Goal: Transaction & Acquisition: Purchase product/service

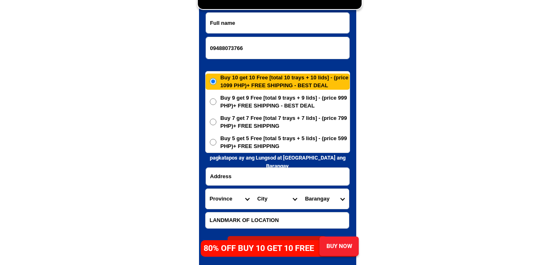
scroll to position [4042, 0]
type input "09488073766"
paste input "Msgdalens Abas"
drag, startPoint x: 269, startPoint y: 30, endPoint x: 234, endPoint y: 43, distance: 37.3
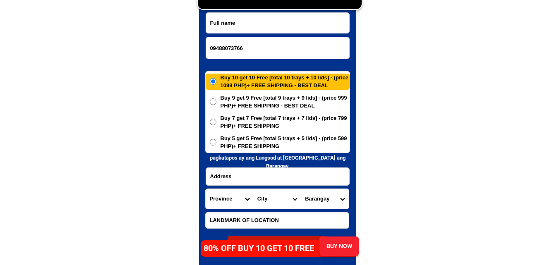
click at [269, 29] on input "Input full_name" at bounding box center [277, 23] width 143 height 20
type input "Msgdalens Abas"
paste input "[STREET_ADDRESS]"
drag, startPoint x: 246, startPoint y: 178, endPoint x: 241, endPoint y: 170, distance: 9.8
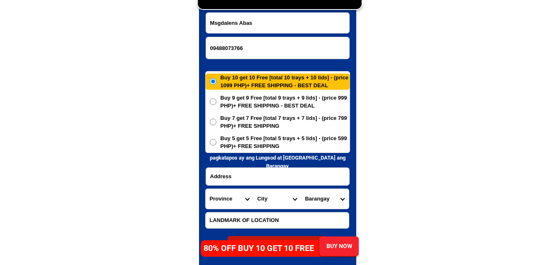
click at [246, 179] on input "Input address" at bounding box center [277, 176] width 143 height 17
type input "[STREET_ADDRESS]"
click at [229, 193] on select "Province [GEOGRAPHIC_DATA] [GEOGRAPHIC_DATA] [GEOGRAPHIC_DATA] [GEOGRAPHIC_DATA…" at bounding box center [230, 199] width 48 height 20
select select "63_800"
click at [206, 189] on select "Province [GEOGRAPHIC_DATA] [GEOGRAPHIC_DATA] [GEOGRAPHIC_DATA] [GEOGRAPHIC_DATA…" at bounding box center [230, 199] width 48 height 20
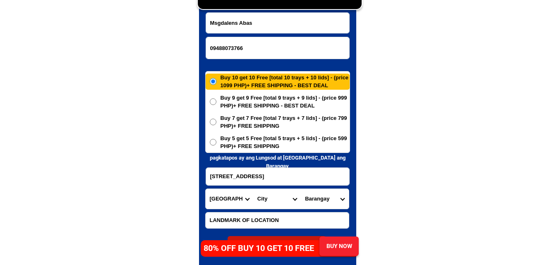
click at [260, 200] on select "City Bacungan Baliguian Dapitan-city [GEOGRAPHIC_DATA]-city [GEOGRAPHIC_DATA] G…" at bounding box center [277, 199] width 48 height 20
select select "63_8001829"
click at [253, 189] on select "City Bacungan Baliguian Dapitan-city [GEOGRAPHIC_DATA]-city [GEOGRAPHIC_DATA] G…" at bounding box center [277, 199] width 48 height 20
click at [317, 196] on select "Barangay Barra (pob.) Biasong (pob.) Central (pob.) Cogon Dicayas Diwan Estaca …" at bounding box center [325, 199] width 48 height 20
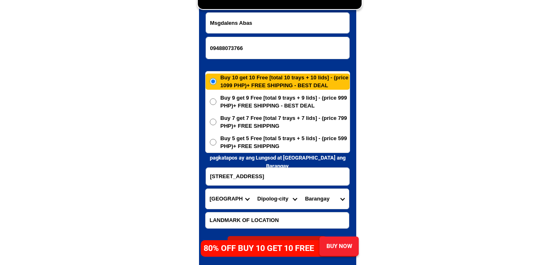
drag, startPoint x: 317, startPoint y: 196, endPoint x: 319, endPoint y: 185, distance: 11.0
click at [317, 196] on select "Barangay Barra (pob.) Biasong (pob.) Central (pob.) Cogon Dicayas Diwan Estaca …" at bounding box center [325, 199] width 48 height 20
click at [325, 201] on select "Barangay Barra (pob.) Biasong (pob.) Central (pob.) Cogon Dicayas Diwan Estaca …" at bounding box center [325, 199] width 48 height 20
select select "63_80018298421"
click at [301, 189] on select "Barangay Barra (pob.) Biasong (pob.) Central (pob.) Cogon Dicayas Diwan Estaca …" at bounding box center [325, 199] width 48 height 20
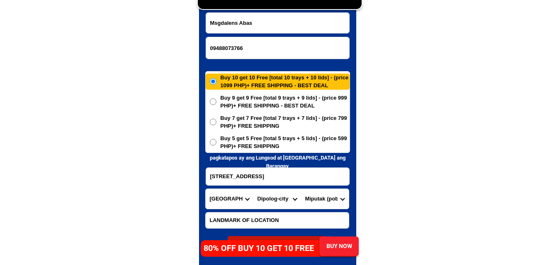
drag, startPoint x: 429, startPoint y: 131, endPoint x: 339, endPoint y: 134, distance: 89.9
click at [300, 141] on span "Buy 5 get 5 Free [total 5 trays + 5 lids] - (price 599 PHP)+ FREE SHIPPING" at bounding box center [285, 143] width 129 height 16
click at [217, 141] on input "Buy 5 get 5 Free [total 5 trays + 5 lids] - (price 599 PHP)+ FREE SHIPPING" at bounding box center [213, 142] width 7 height 7
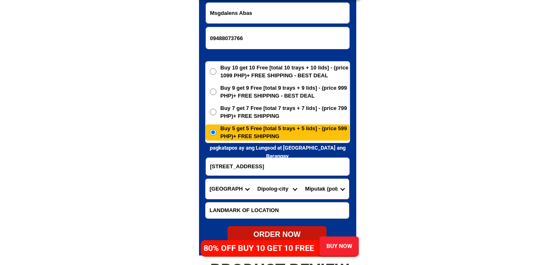
scroll to position [4083, 0]
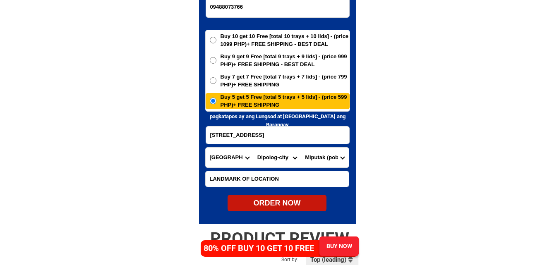
click at [280, 198] on div "ORDER NOW" at bounding box center [277, 203] width 99 height 17
radio input "true"
